Goal: Transaction & Acquisition: Download file/media

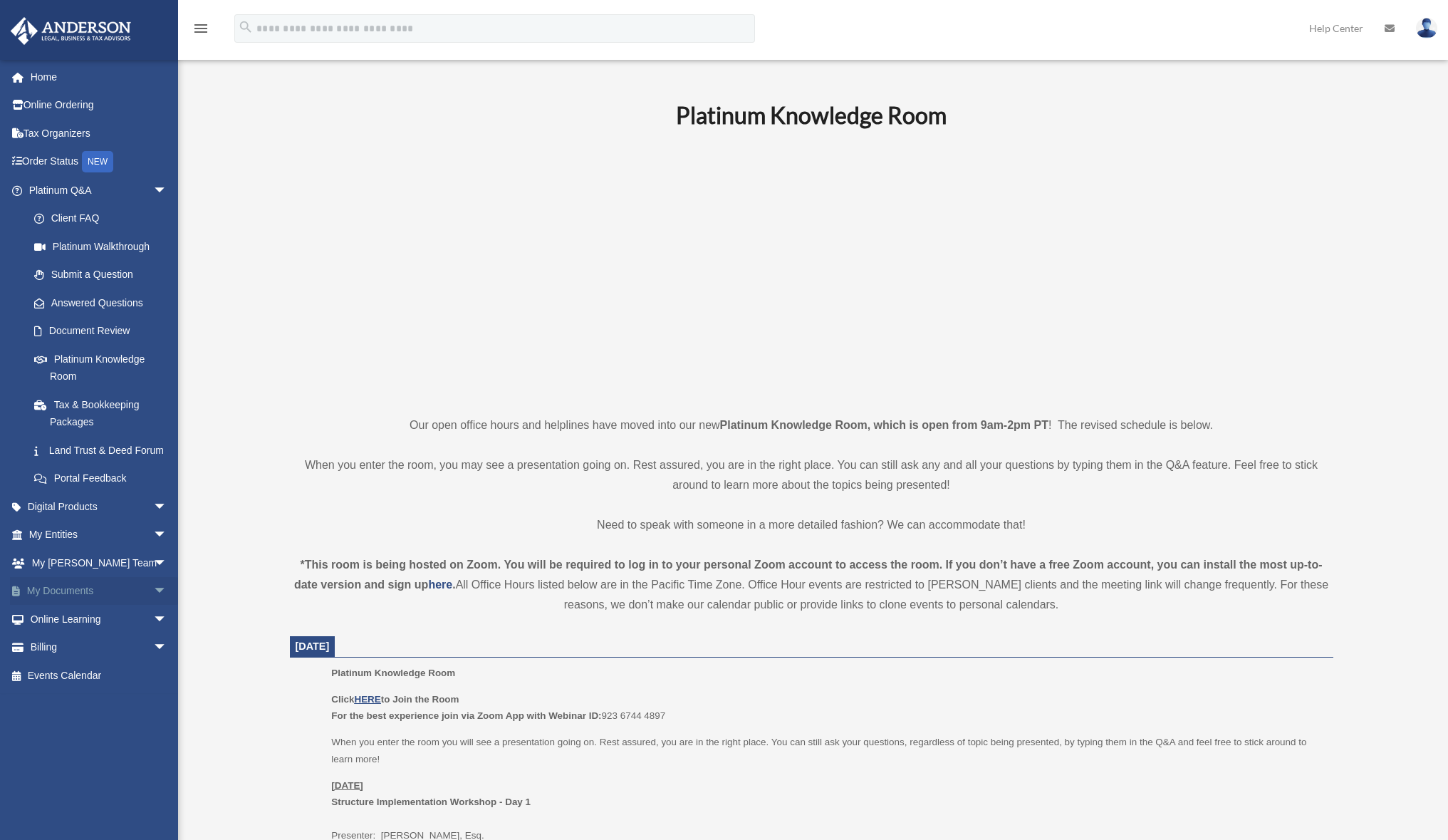
click at [63, 596] on link "My Documents arrow_drop_down" at bounding box center [99, 591] width 179 height 29
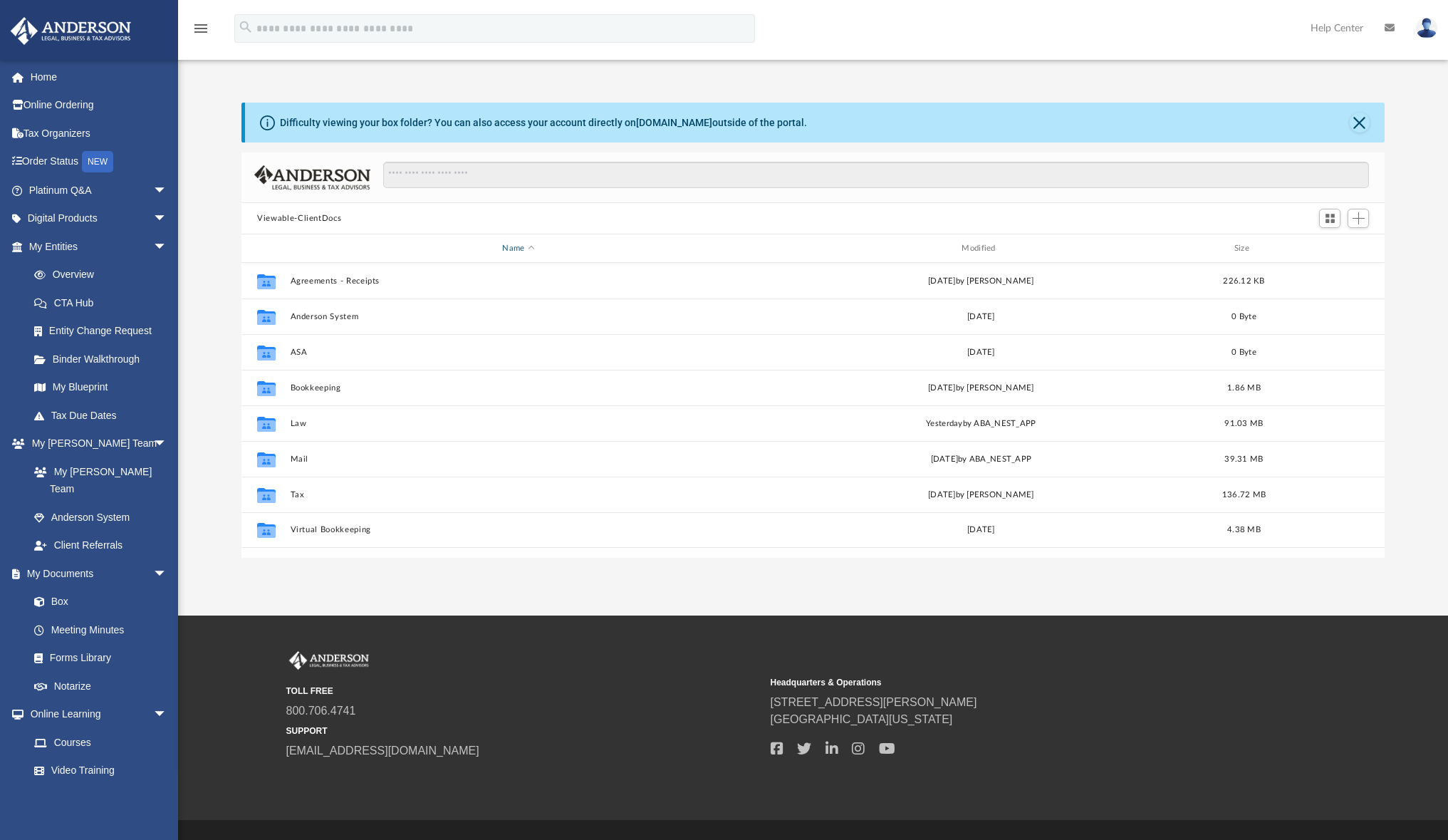
scroll to position [314, 1132]
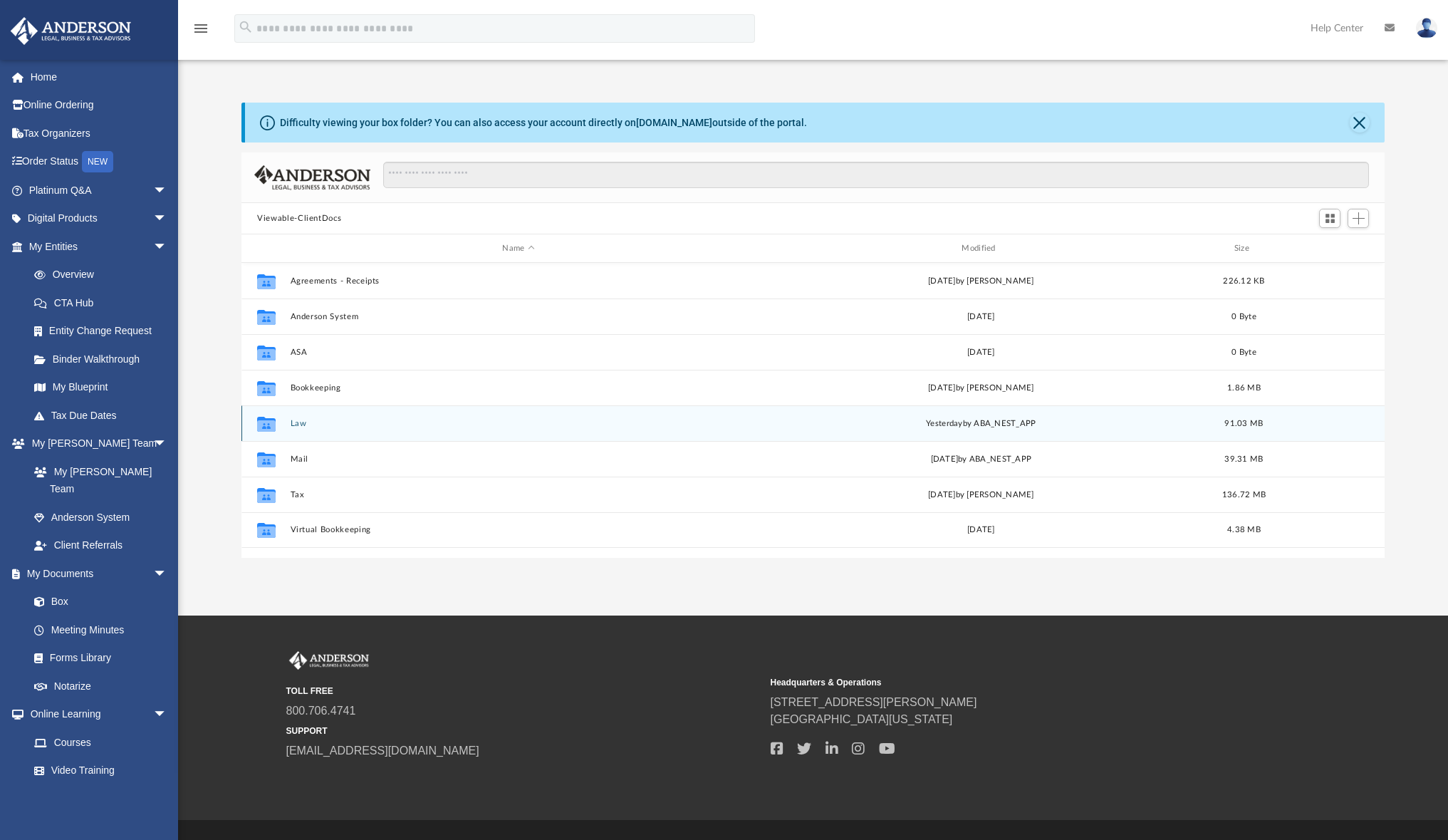
click at [304, 421] on button "Law" at bounding box center [519, 423] width 457 height 9
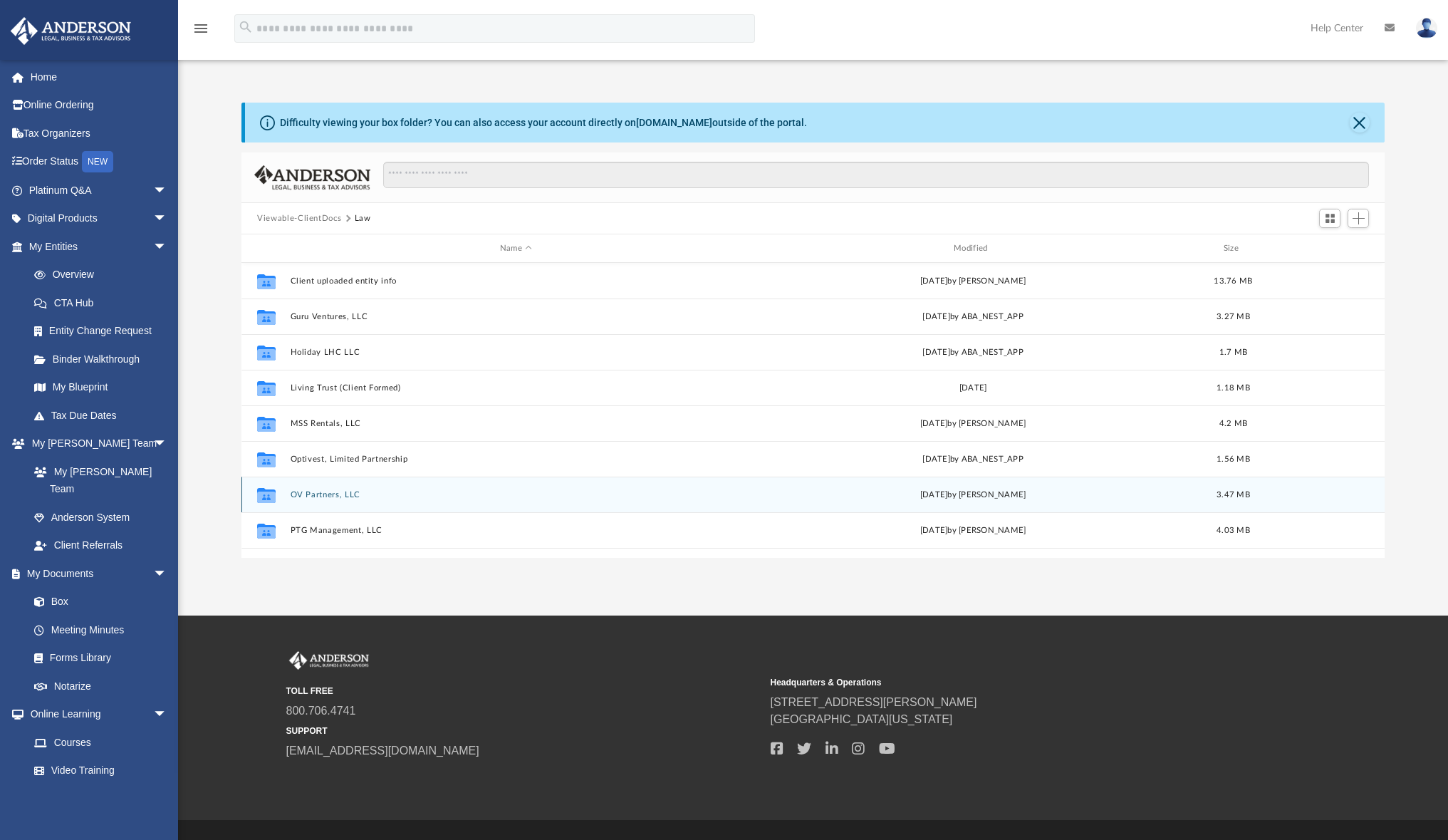
click at [330, 497] on button "OV Partners, LLC" at bounding box center [516, 494] width 451 height 9
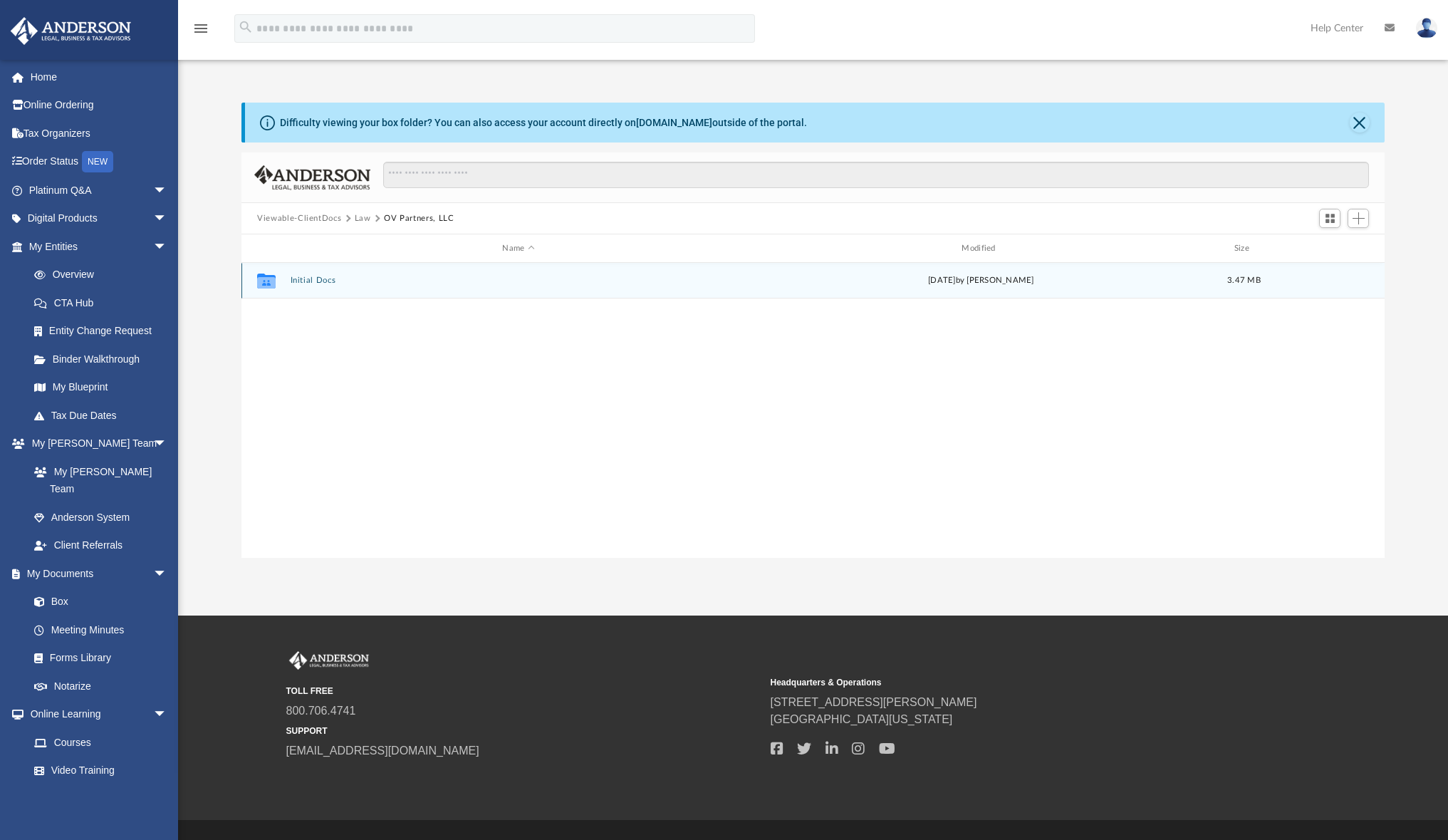
click at [311, 273] on div "Collaborated Folder Initial Docs [DATE] by [PERSON_NAME] 3.47 MB" at bounding box center [812, 281] width 1143 height 36
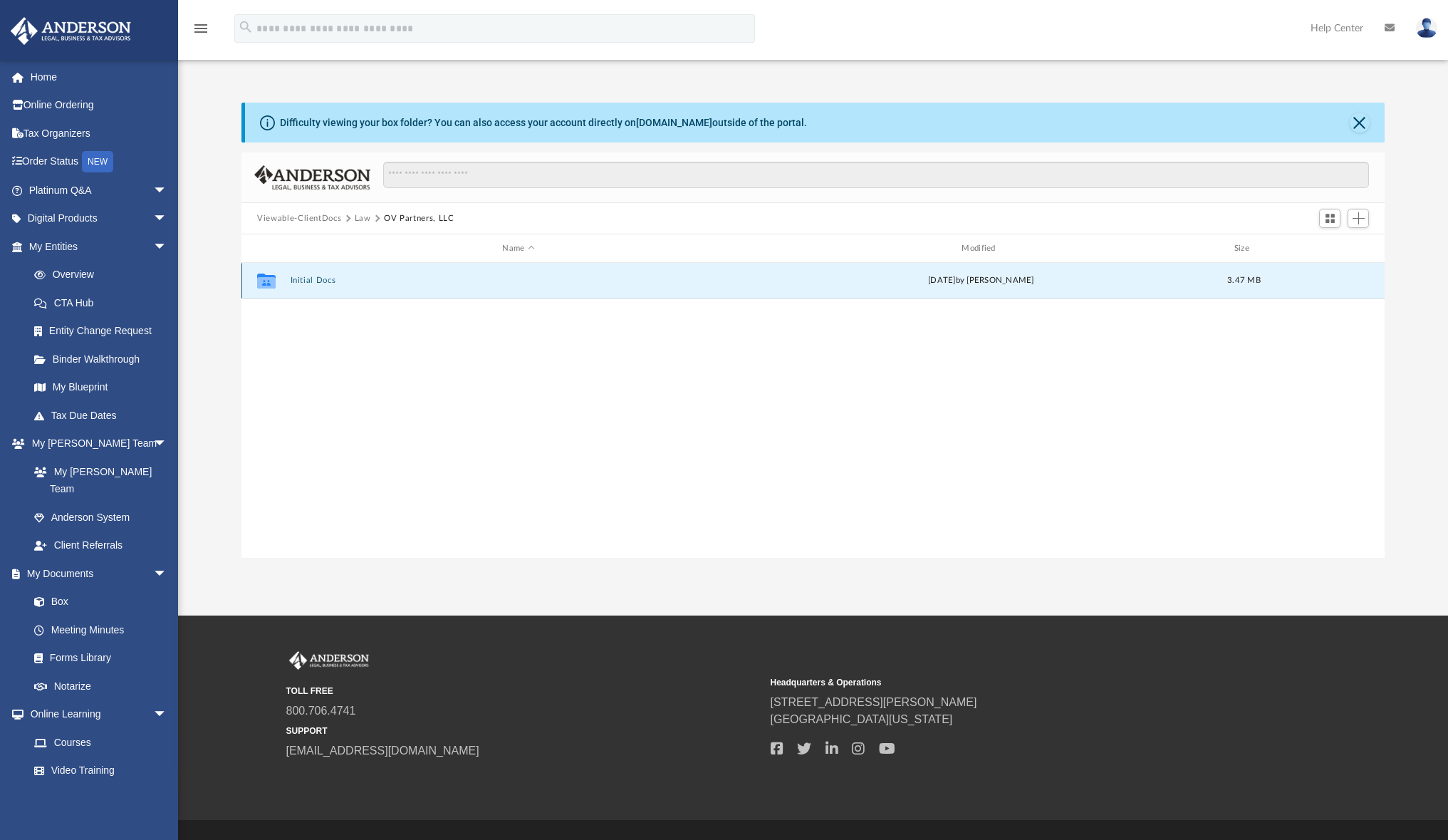
click at [321, 284] on button "Initial Docs" at bounding box center [519, 279] width 457 height 9
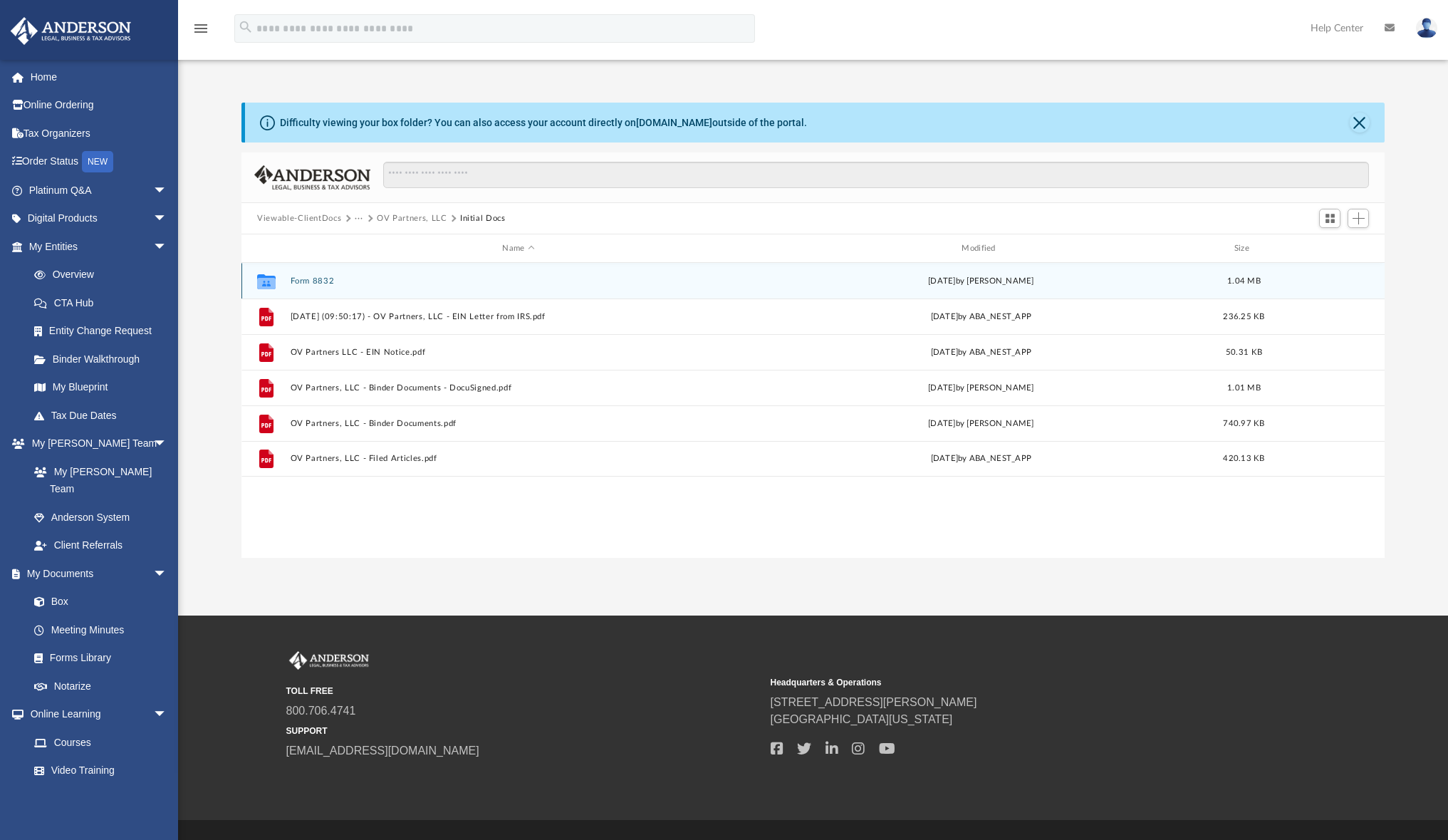
click at [311, 286] on div "Collaborated Folder Form 8832 [DATE] by [PERSON_NAME] 1.04 MB" at bounding box center [812, 281] width 1143 height 36
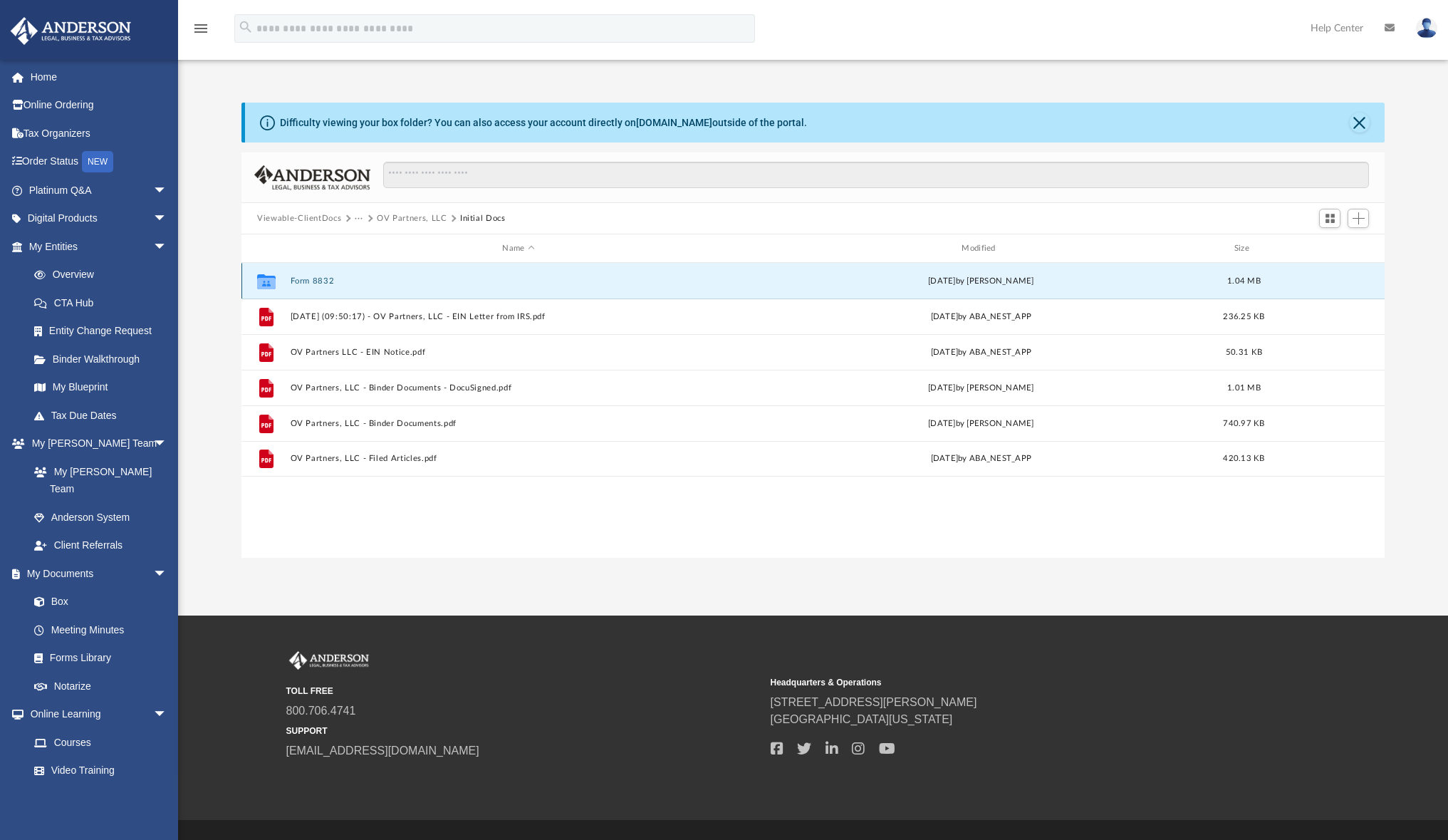
click at [293, 279] on button "Form 8832" at bounding box center [519, 280] width 457 height 9
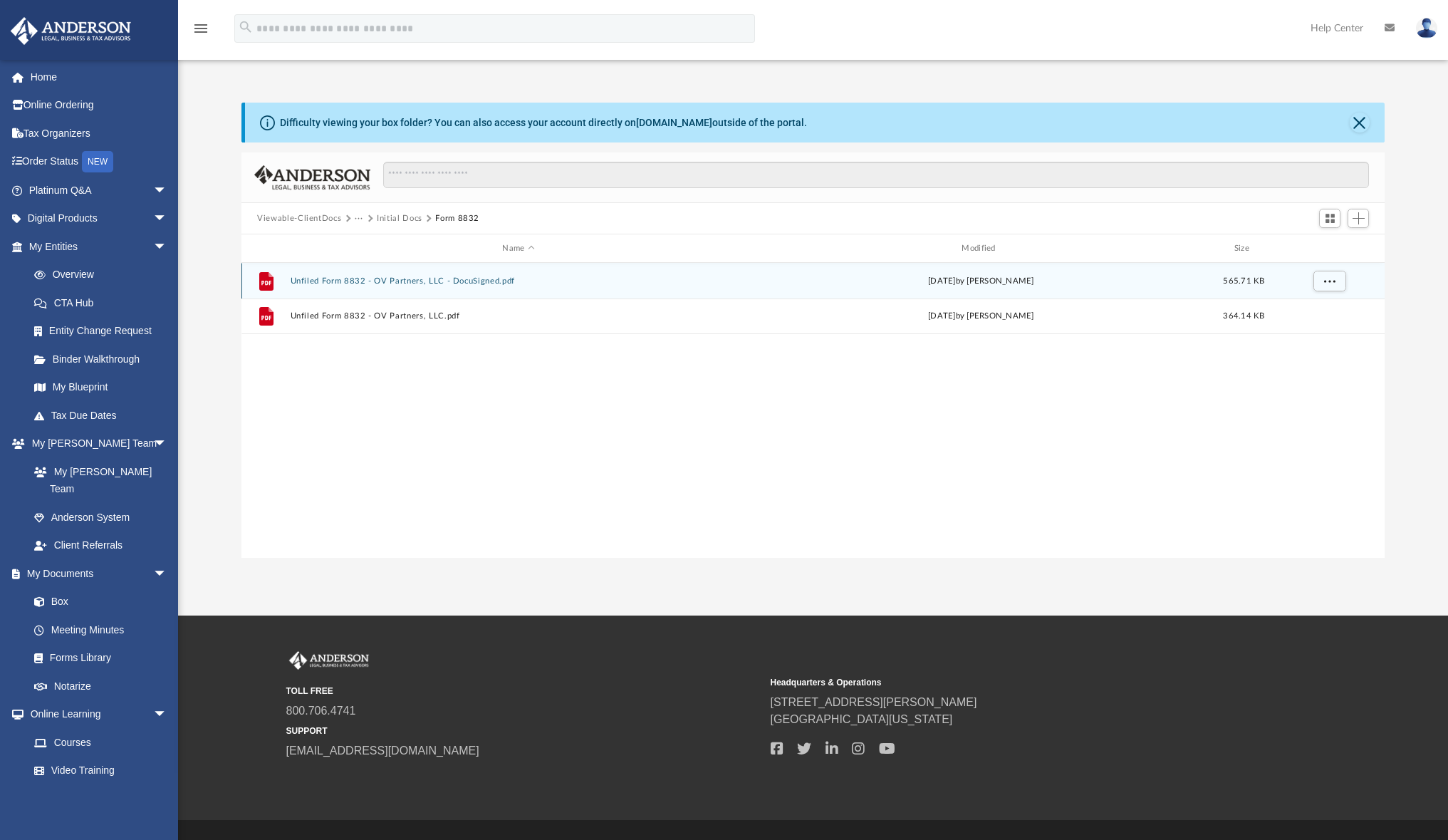
click at [331, 285] on button "Unfiled Form 8832 - OV Partners, LLC - DocuSigned.pdf" at bounding box center [519, 280] width 457 height 9
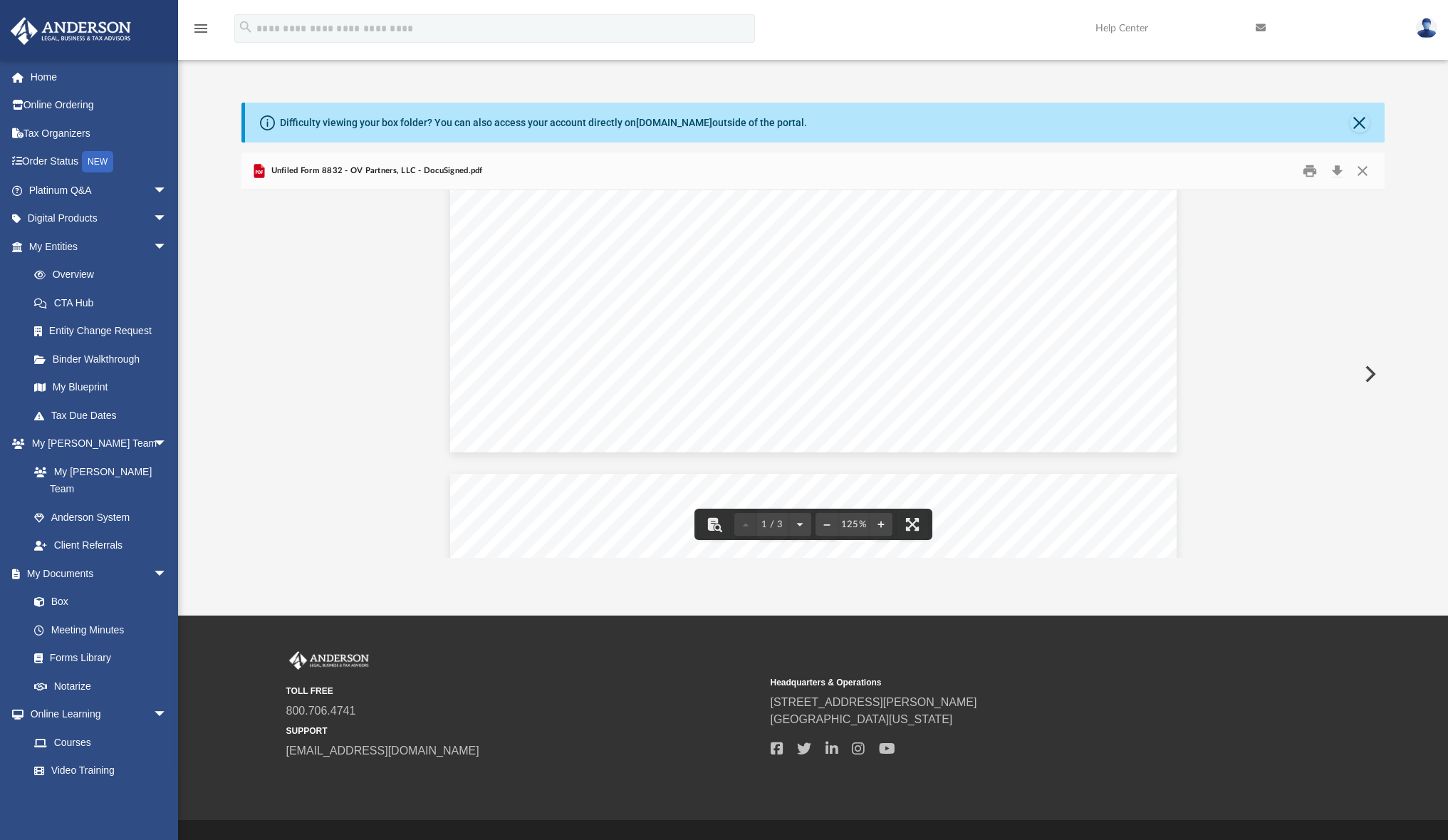
scroll to position [715, 0]
click at [1362, 175] on button "Close" at bounding box center [1361, 171] width 25 height 22
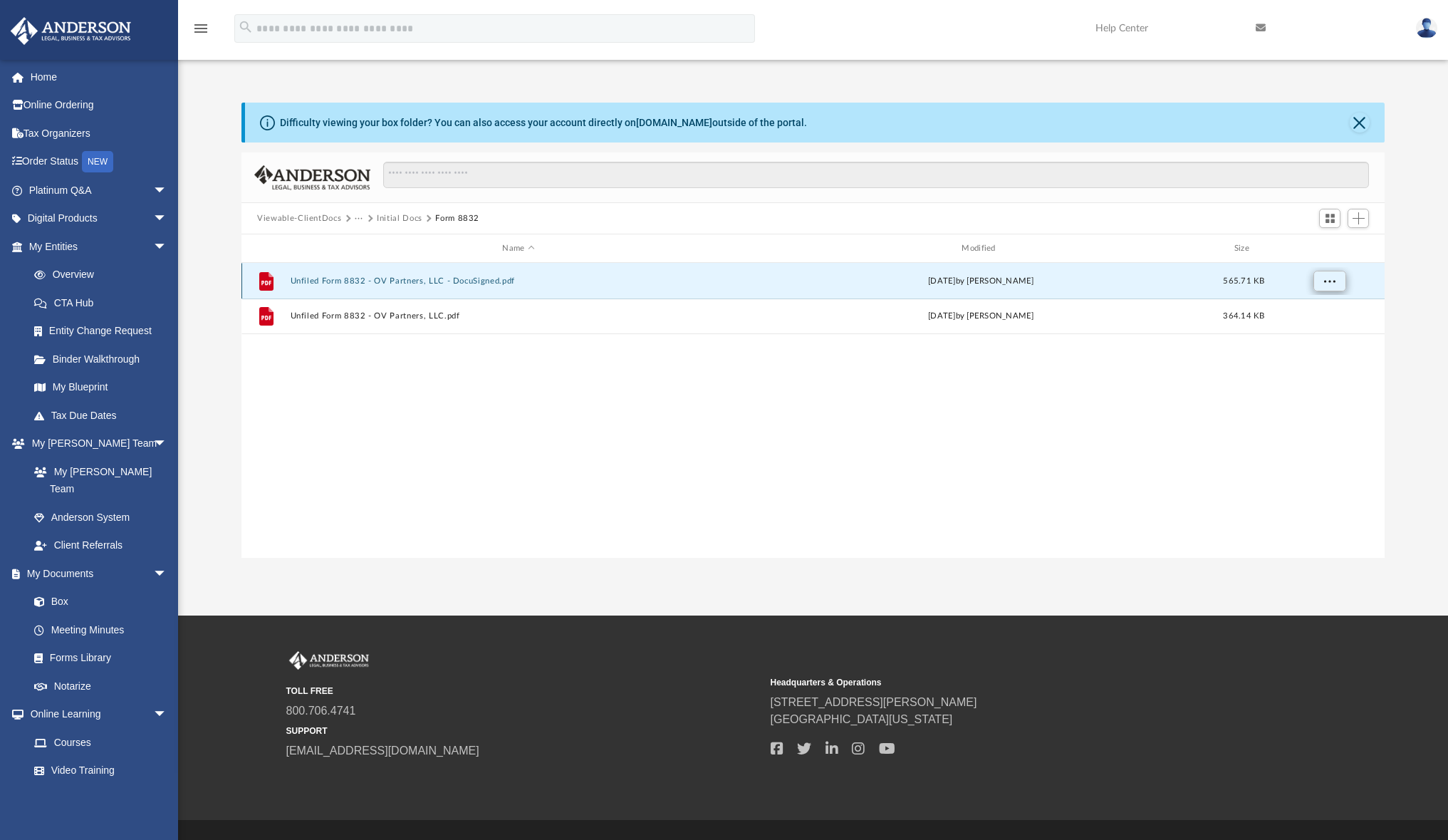
click at [1330, 278] on span "More options" at bounding box center [1330, 280] width 11 height 8
click at [1312, 338] on li "Download" at bounding box center [1316, 333] width 42 height 15
